Goal: Navigation & Orientation: Find specific page/section

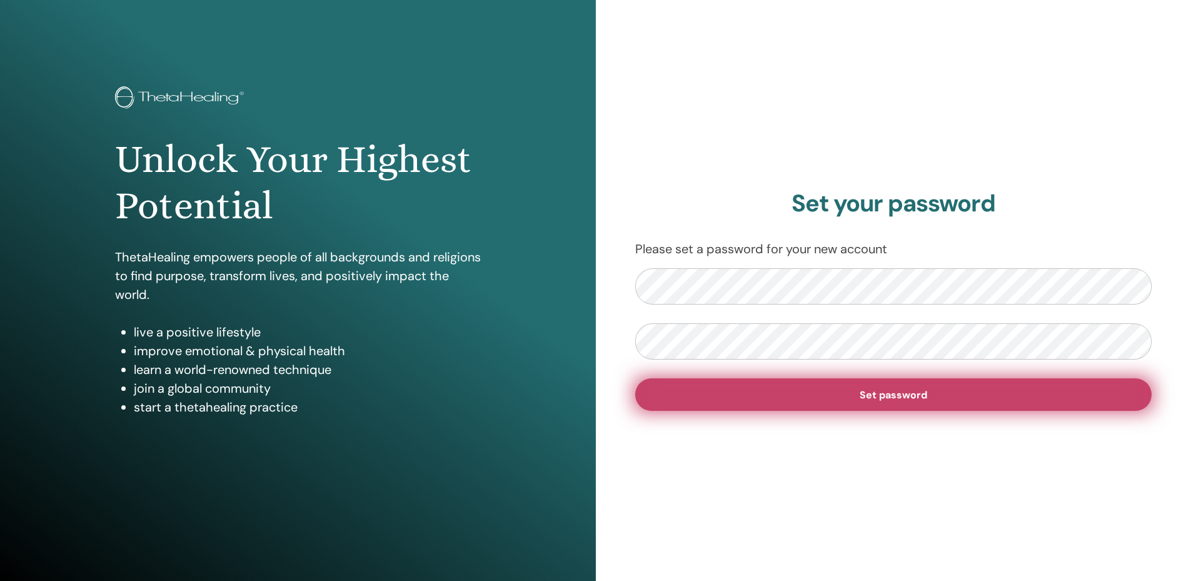
click at [911, 395] on span "Set password" at bounding box center [893, 394] width 68 height 13
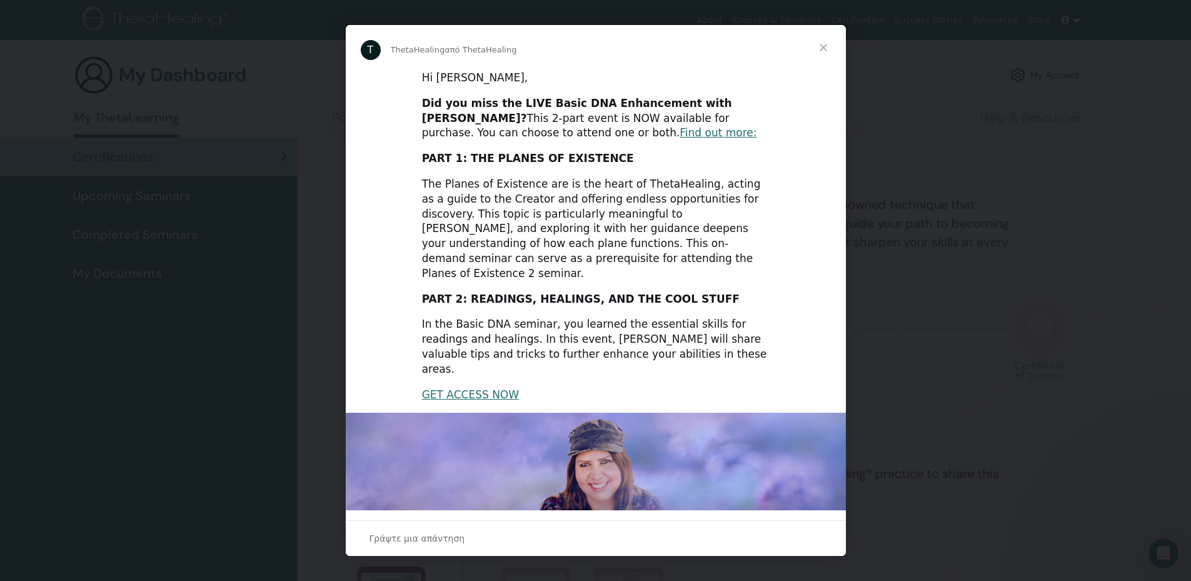
click at [824, 44] on span "Κλείσιμο" at bounding box center [823, 47] width 45 height 45
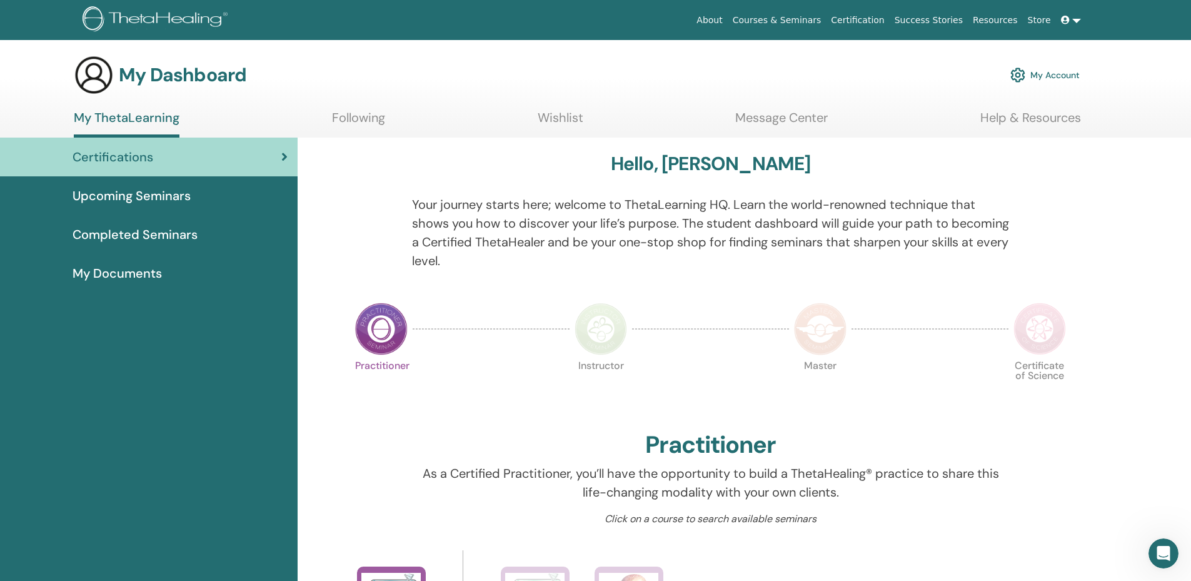
click at [365, 117] on link "Following" at bounding box center [358, 122] width 53 height 24
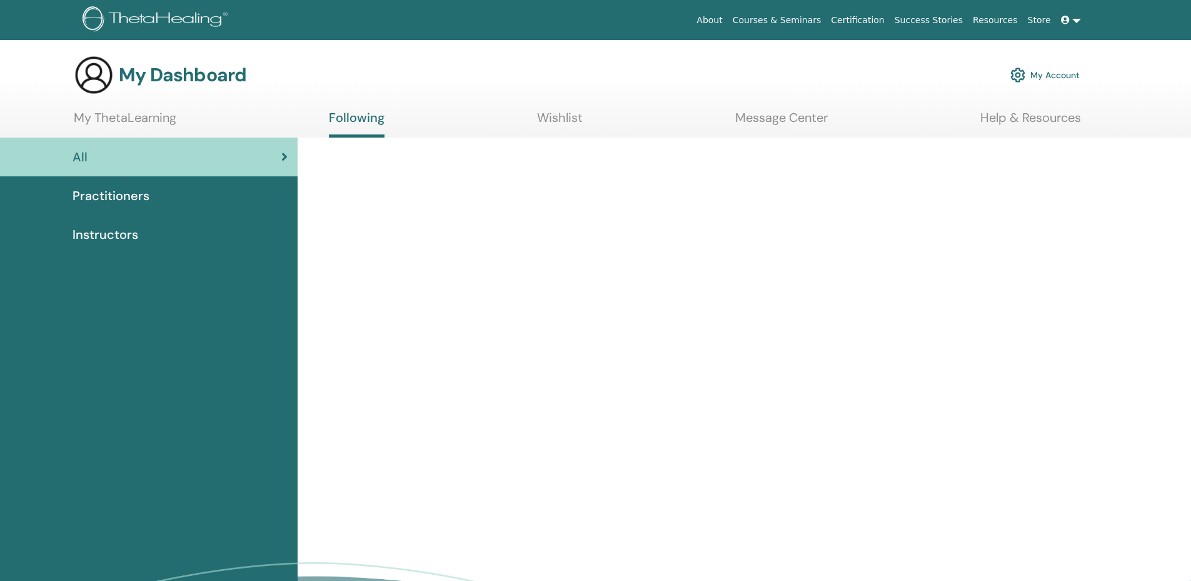
click at [558, 119] on link "Wishlist" at bounding box center [560, 122] width 46 height 24
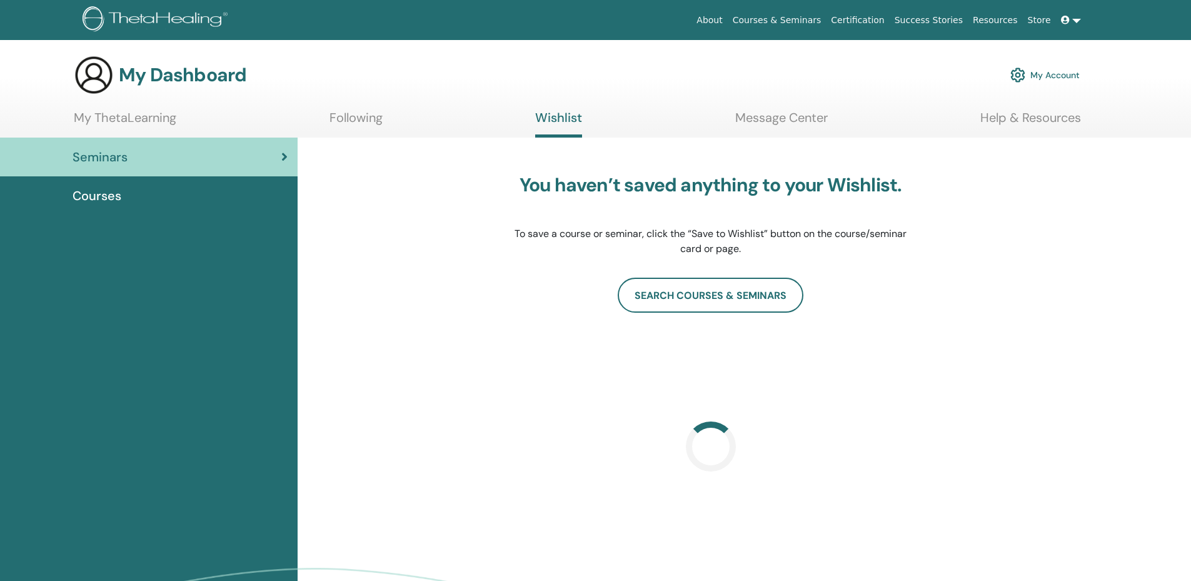
click at [763, 118] on link "Message Center" at bounding box center [781, 122] width 93 height 24
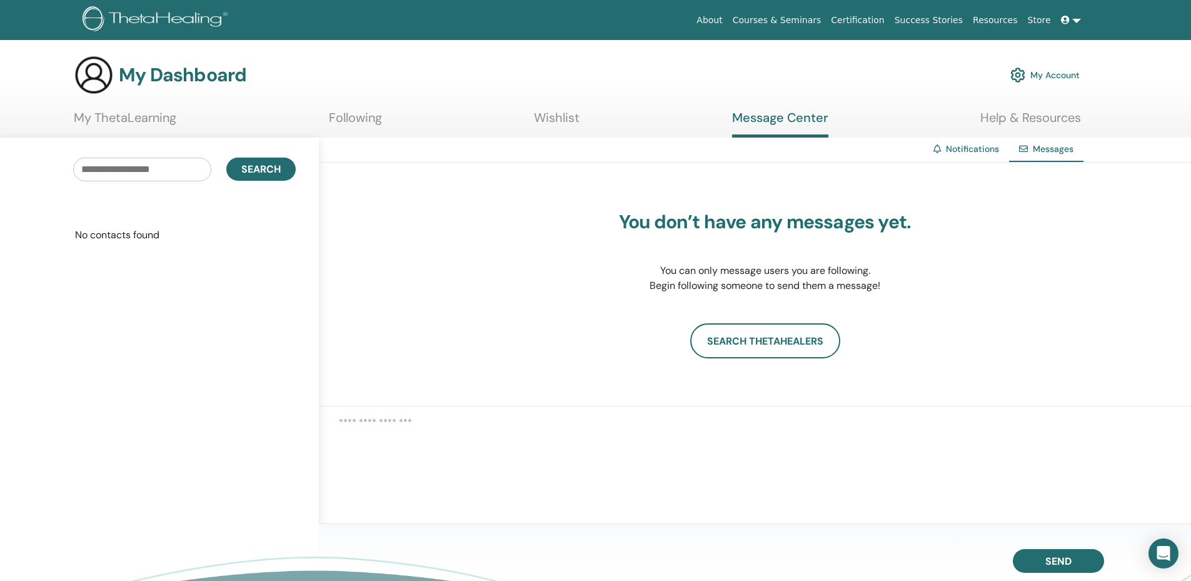
click at [158, 121] on link "My ThetaLearning" at bounding box center [125, 122] width 103 height 24
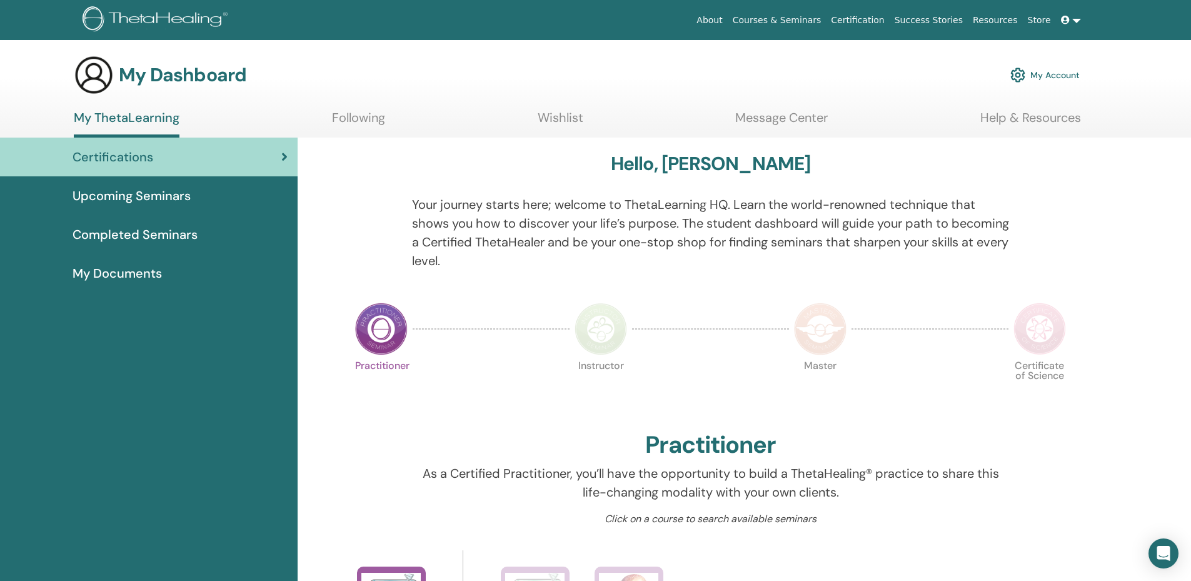
click at [354, 113] on link "Following" at bounding box center [358, 122] width 53 height 24
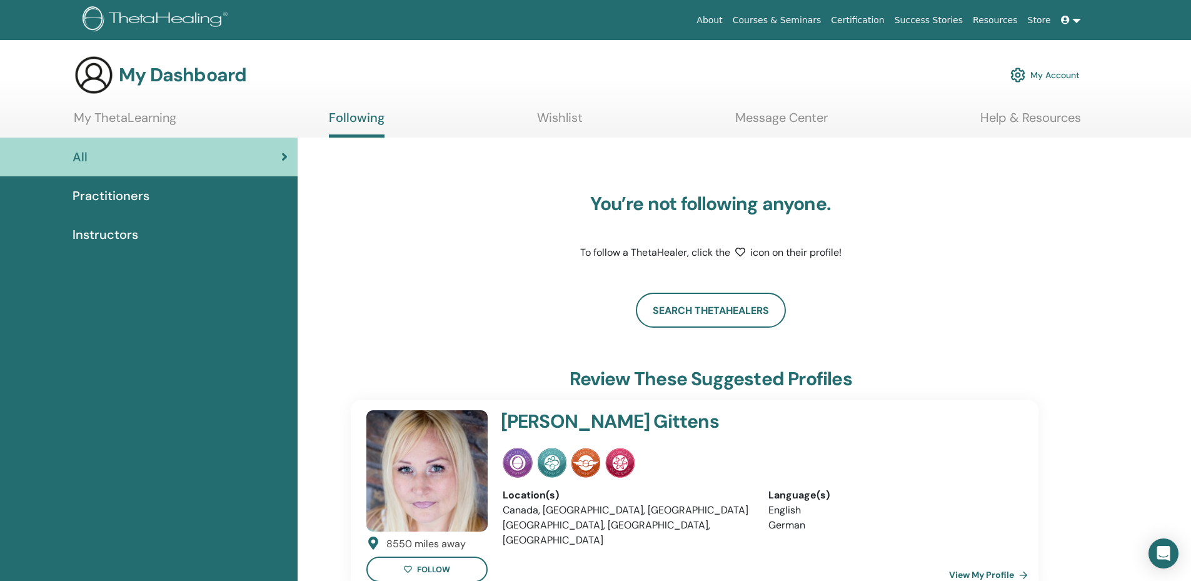
click at [132, 194] on span "Practitioners" at bounding box center [111, 195] width 77 height 19
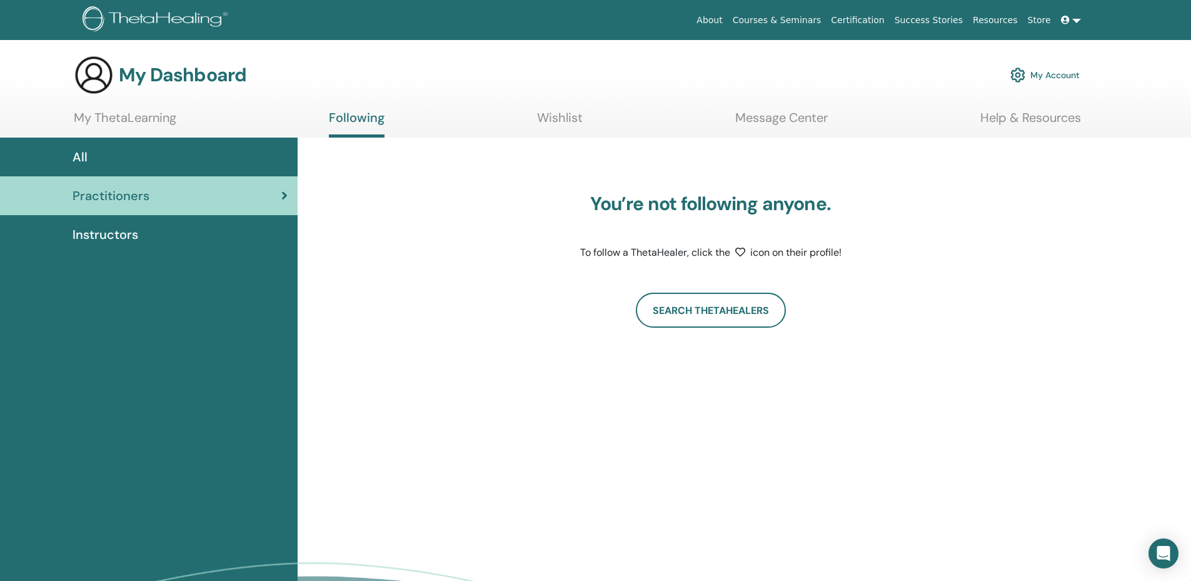
click at [116, 148] on div "All" at bounding box center [149, 157] width 278 height 19
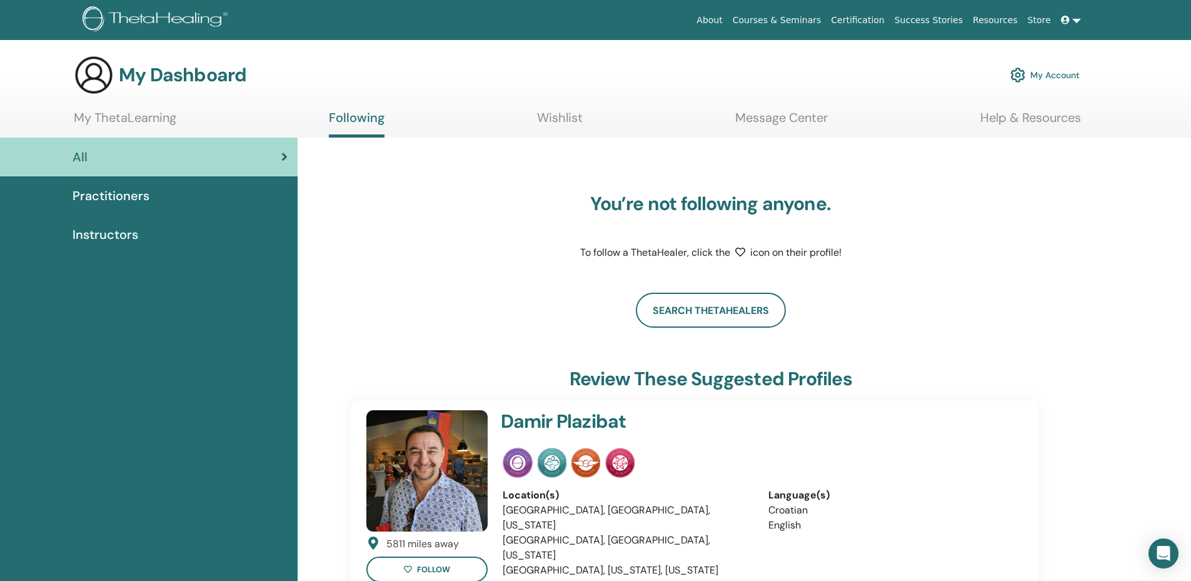
click at [354, 121] on link "Following" at bounding box center [357, 124] width 56 height 28
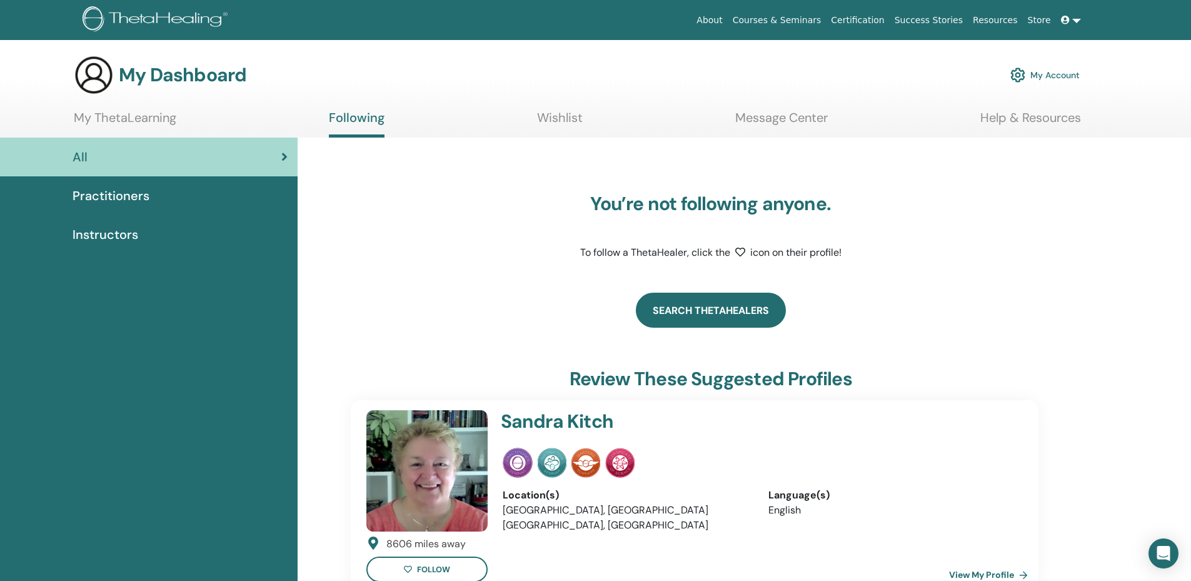
click at [711, 306] on link "Search ThetaHealers" at bounding box center [711, 310] width 150 height 35
